Goal: Check status: Check status

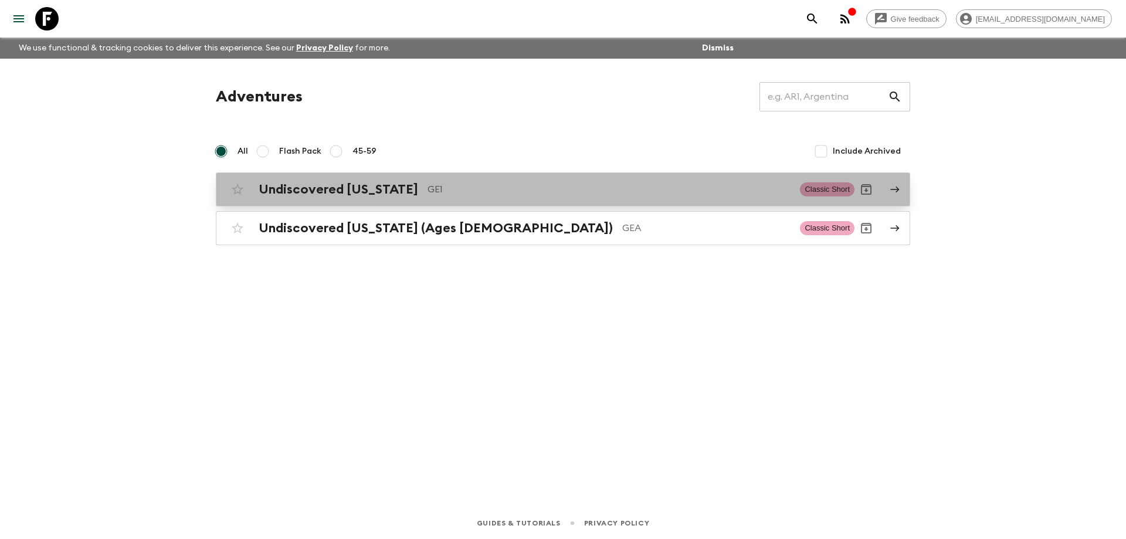
click at [311, 193] on h2 "Undiscovered [US_STATE]" at bounding box center [339, 189] width 160 height 15
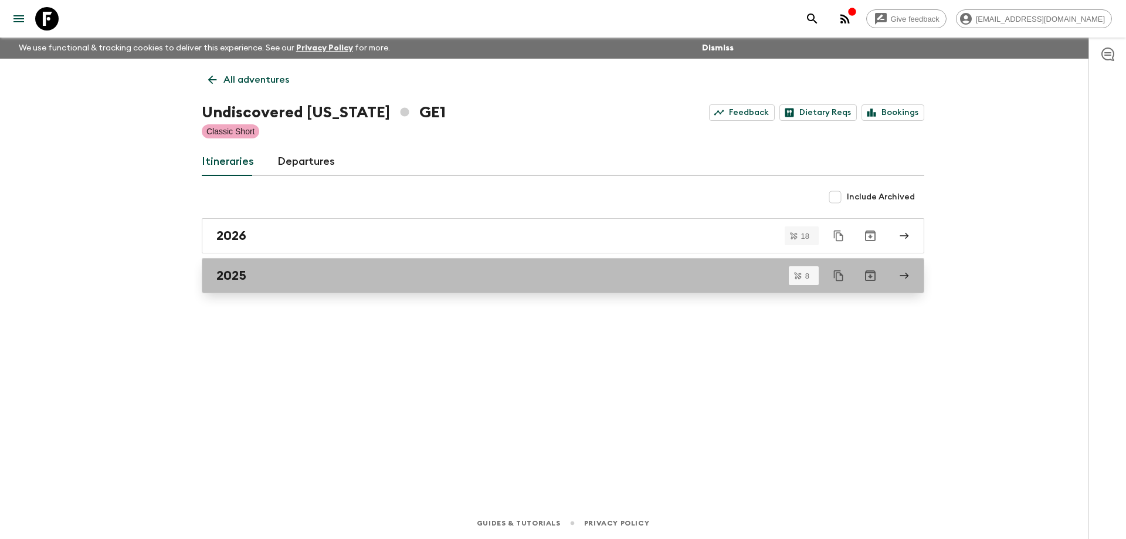
click at [259, 292] on link "2025" at bounding box center [563, 275] width 723 height 35
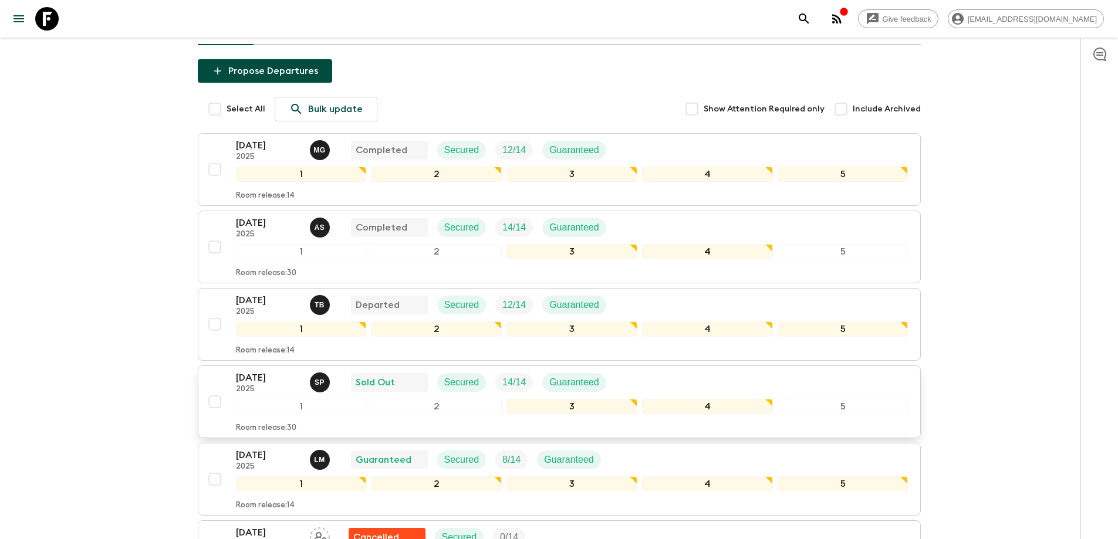
scroll to position [117, 0]
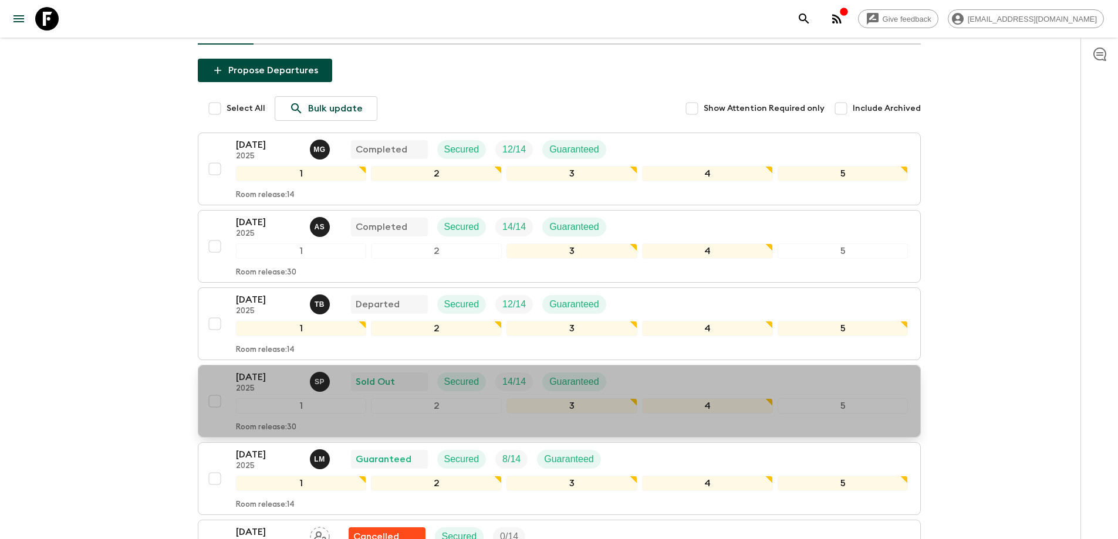
click at [263, 374] on p "[DATE]" at bounding box center [268, 377] width 65 height 14
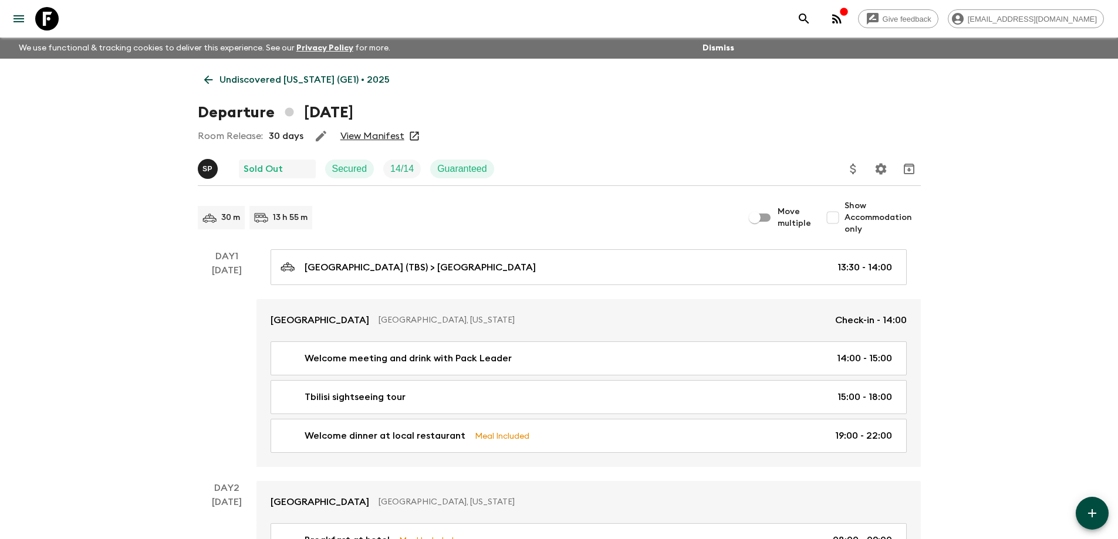
click at [357, 137] on link "View Manifest" at bounding box center [372, 136] width 64 height 12
click at [214, 80] on icon at bounding box center [208, 79] width 13 height 13
